Goal: Find specific page/section: Find specific page/section

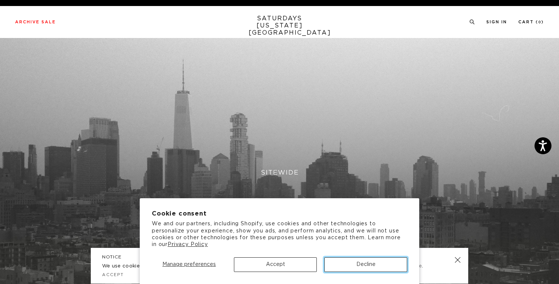
click at [376, 264] on button "Decline" at bounding box center [365, 264] width 83 height 15
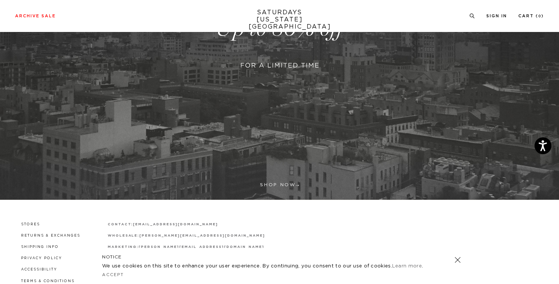
scroll to position [212, 0]
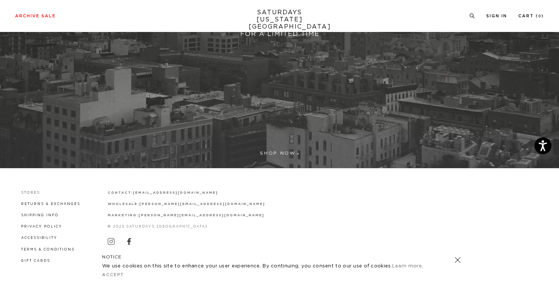
click at [29, 194] on link "Stores" at bounding box center [30, 192] width 19 height 3
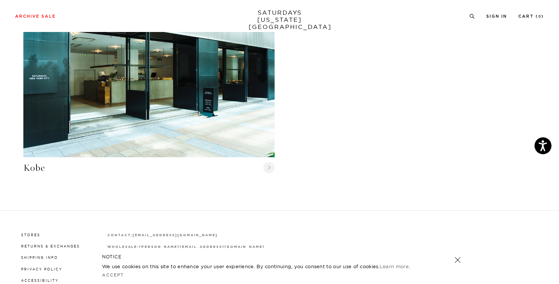
scroll to position [970, 0]
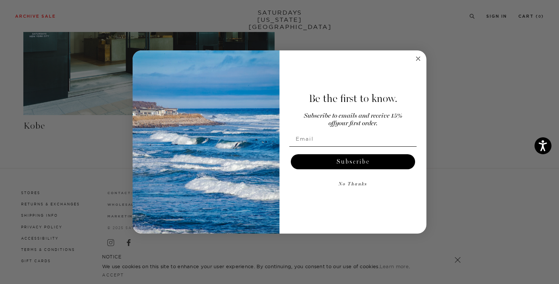
click at [416, 60] on icon "Close dialog" at bounding box center [418, 59] width 4 height 4
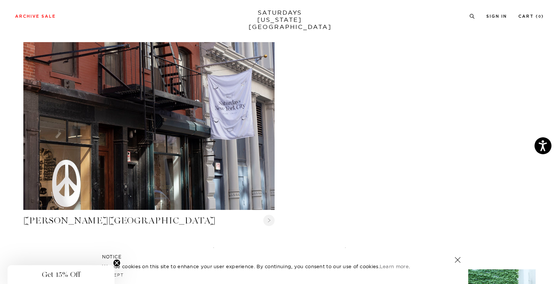
scroll to position [228, 0]
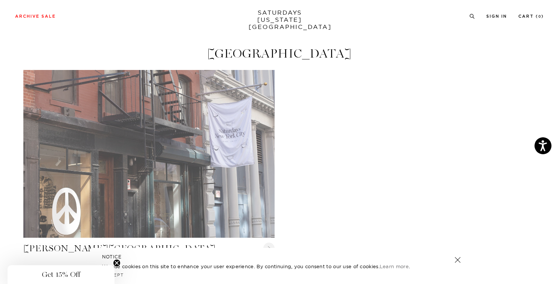
click at [220, 126] on link "Crosby Street" at bounding box center [148, 153] width 251 height 167
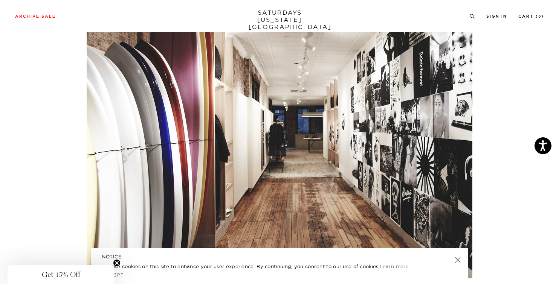
scroll to position [2057, 0]
